Goal: Obtain resource: Obtain resource

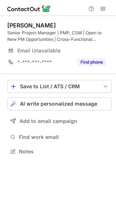
scroll to position [147, 116]
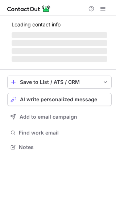
scroll to position [170, 116]
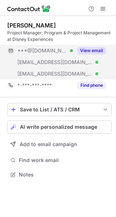
click at [93, 49] on button "View email" at bounding box center [91, 50] width 29 height 7
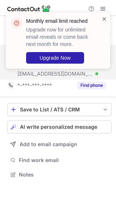
click at [105, 18] on span at bounding box center [104, 18] width 6 height 7
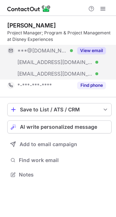
click at [99, 50] on button "View email" at bounding box center [91, 50] width 29 height 7
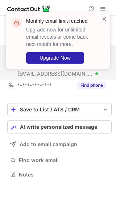
click at [104, 21] on span at bounding box center [104, 18] width 6 height 7
